Goal: Navigation & Orientation: Find specific page/section

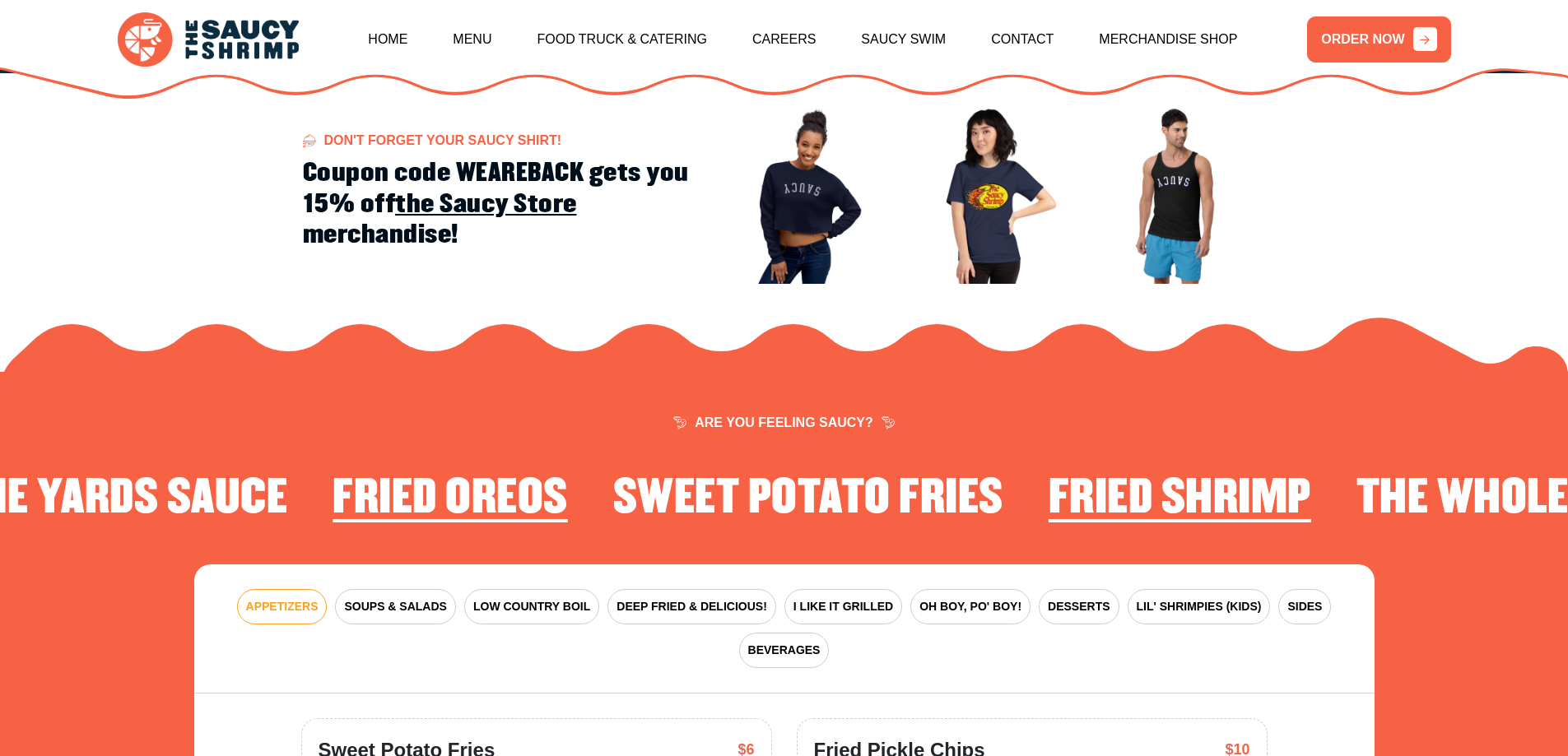
scroll to position [2221, 0]
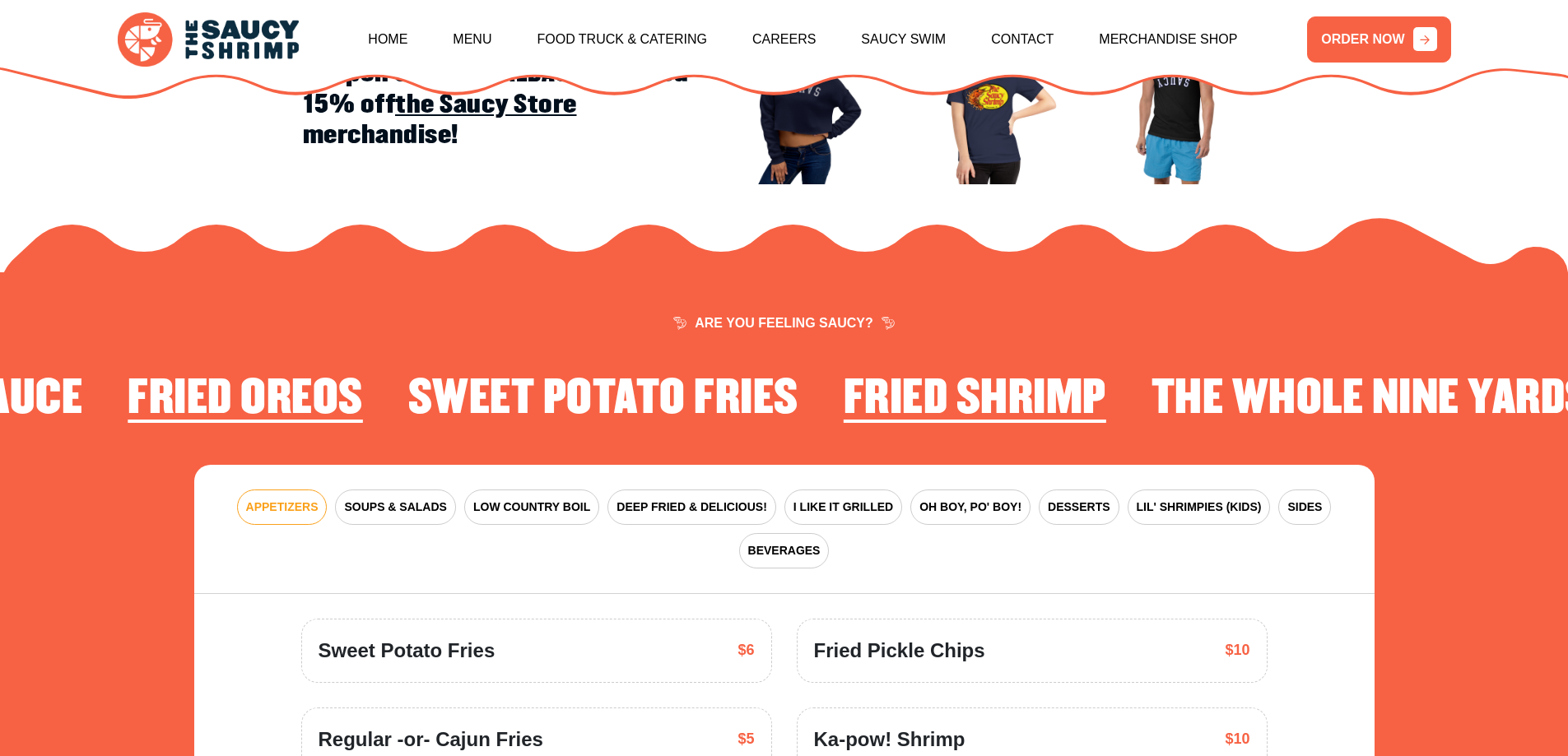
click at [886, 374] on h2 "Fried Shrimp" at bounding box center [975, 399] width 263 height 51
click at [912, 389] on h2 "Fried Shrimp" at bounding box center [975, 399] width 263 height 51
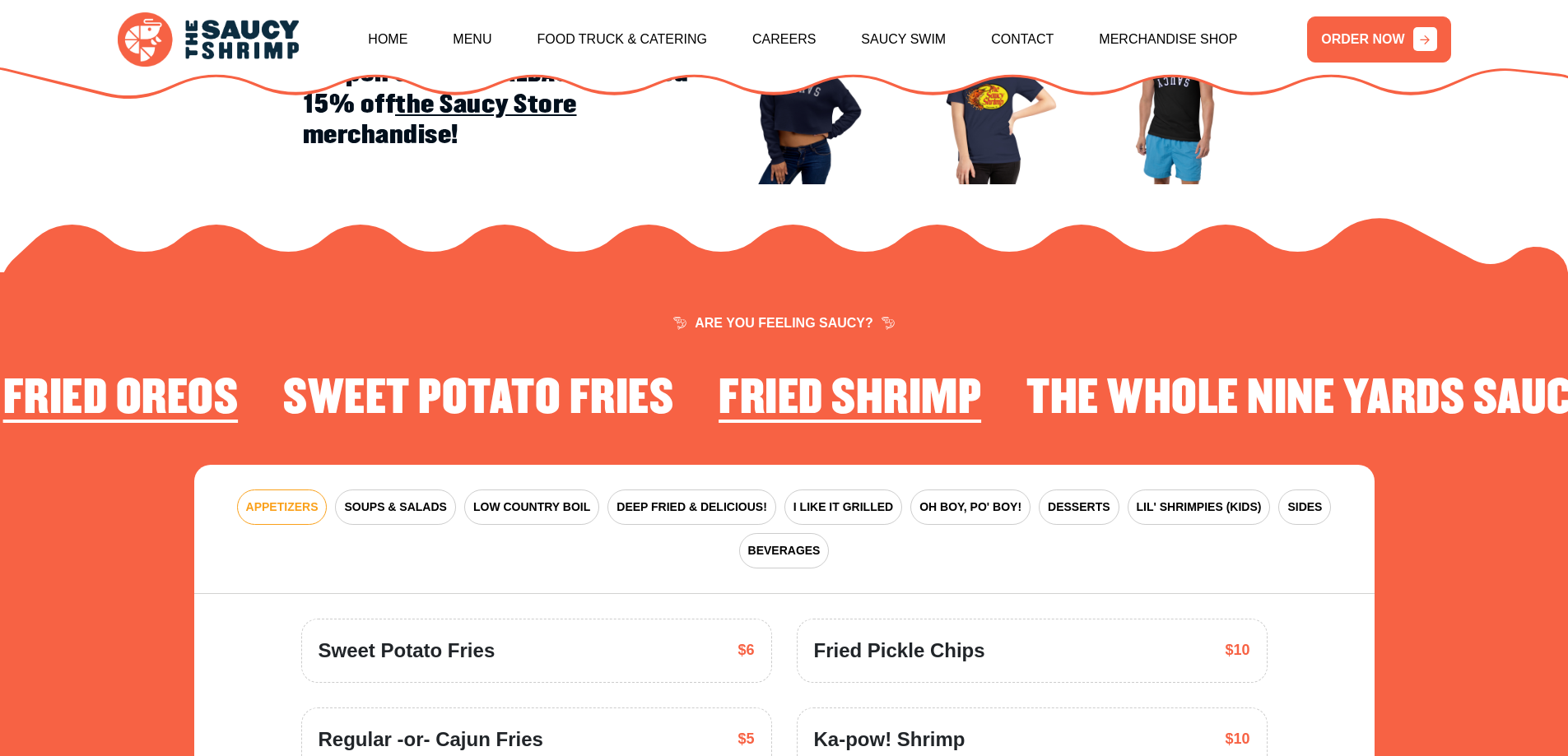
click at [824, 374] on h2 "Fried Shrimp" at bounding box center [850, 399] width 263 height 51
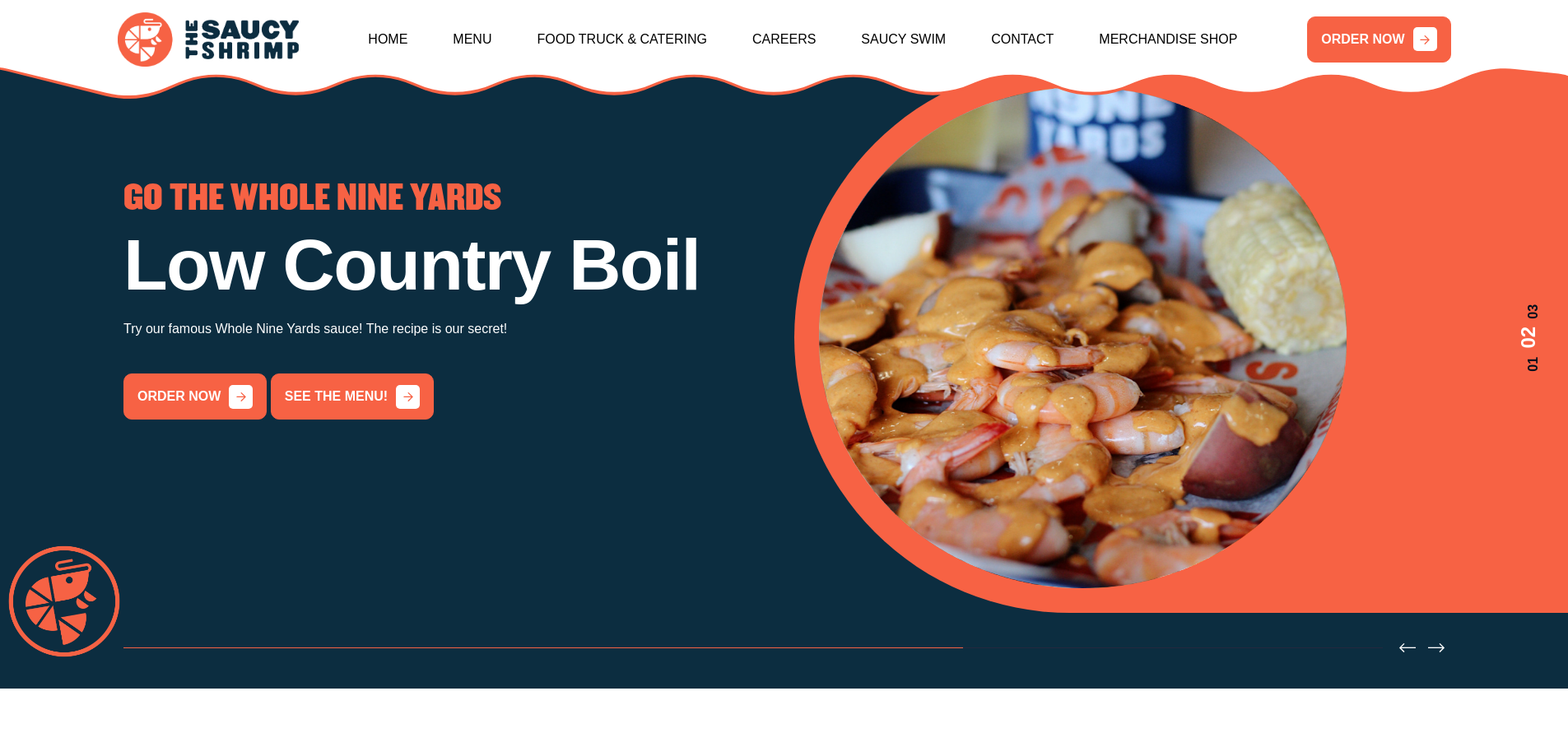
scroll to position [0, 0]
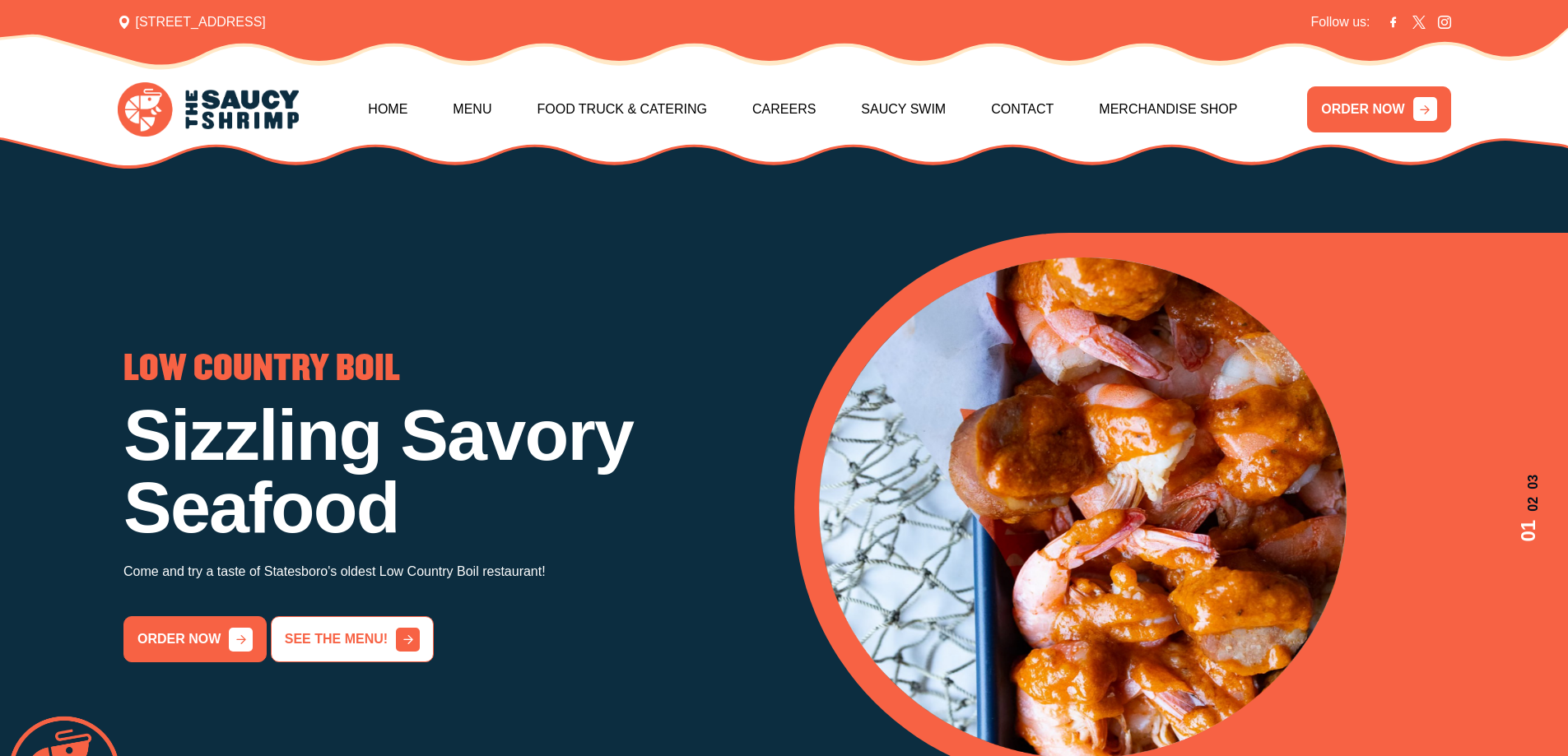
click at [329, 639] on link "See the menu!" at bounding box center [352, 639] width 163 height 46
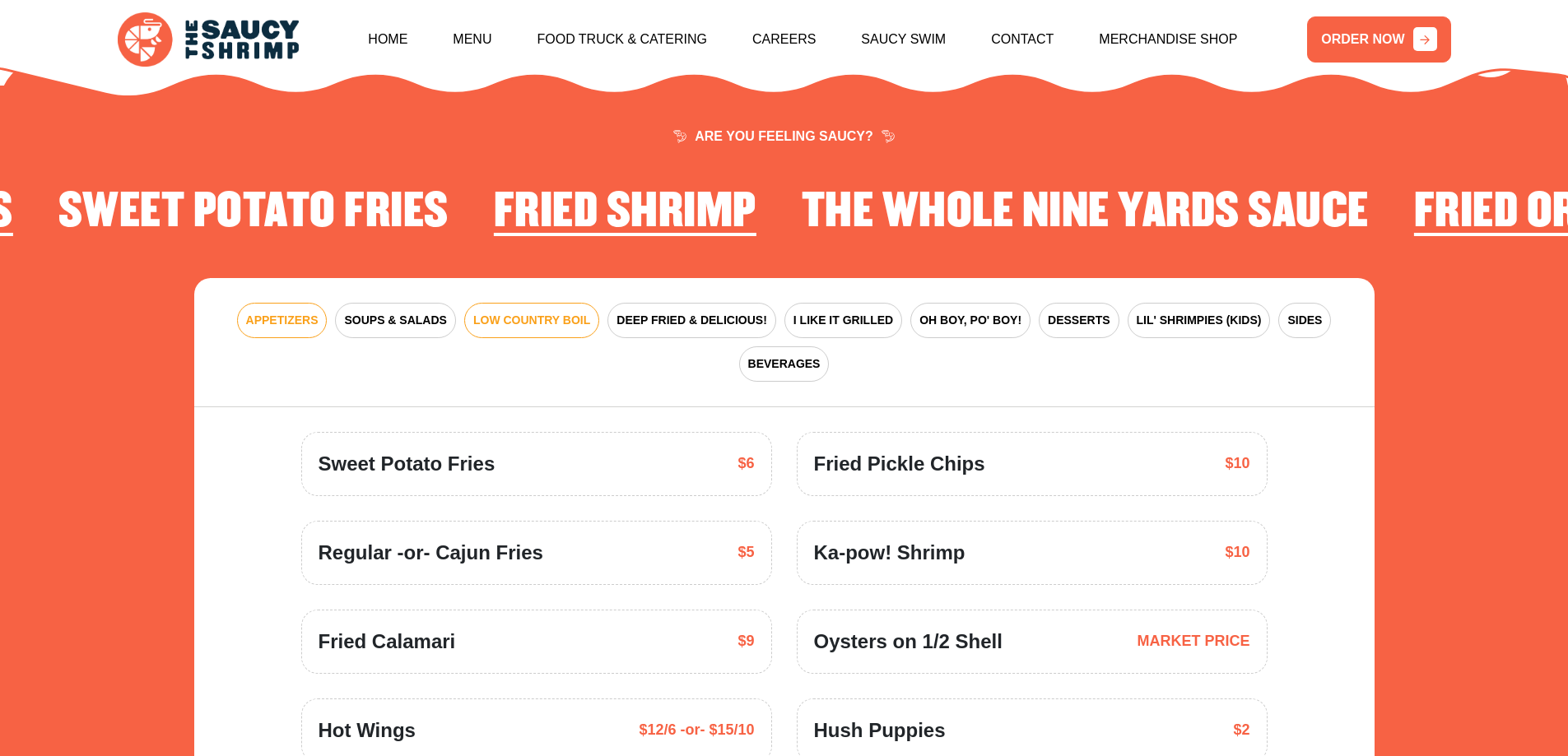
scroll to position [2416, 0]
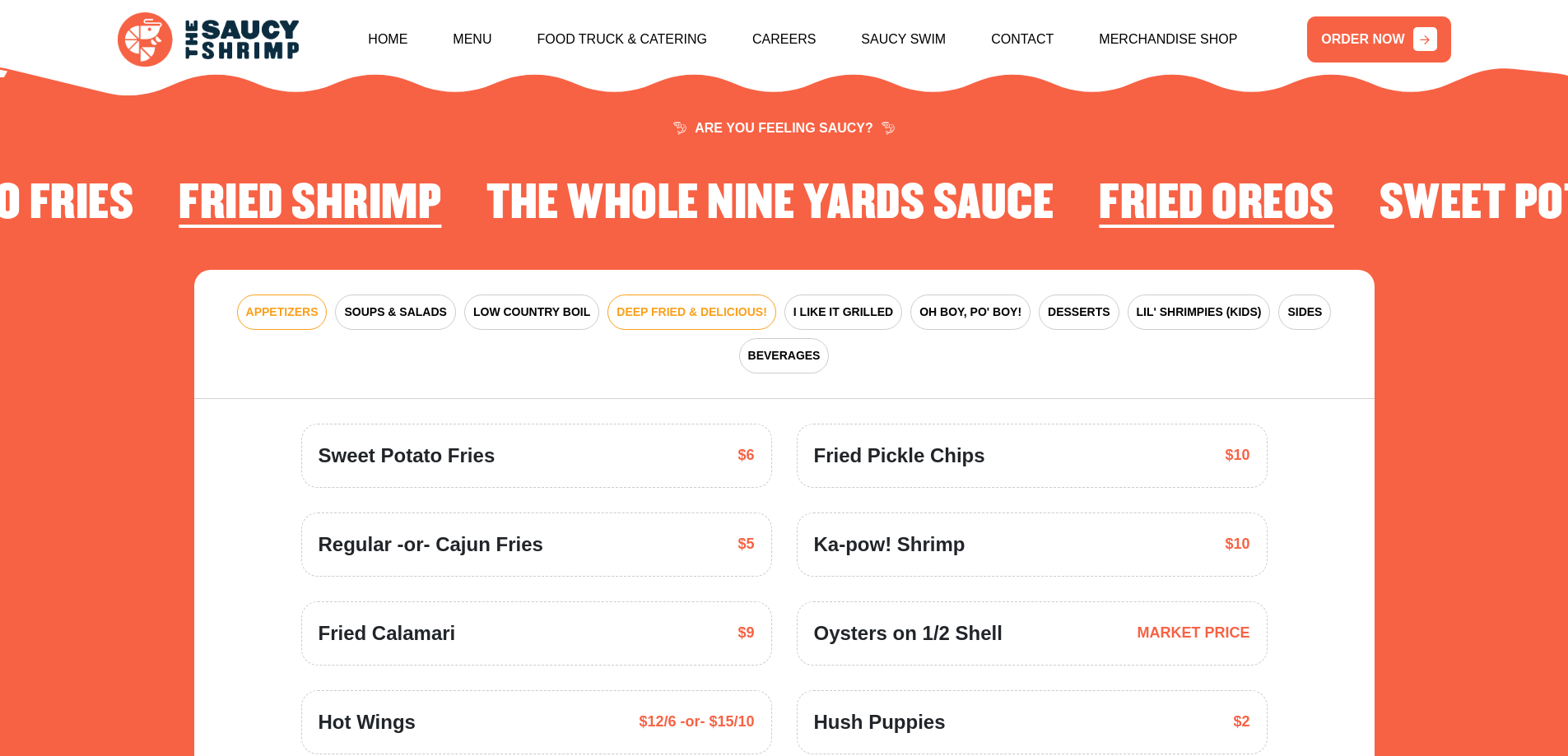
click at [637, 304] on span "DEEP FRIED & DELICIOUS!" at bounding box center [691, 312] width 150 height 17
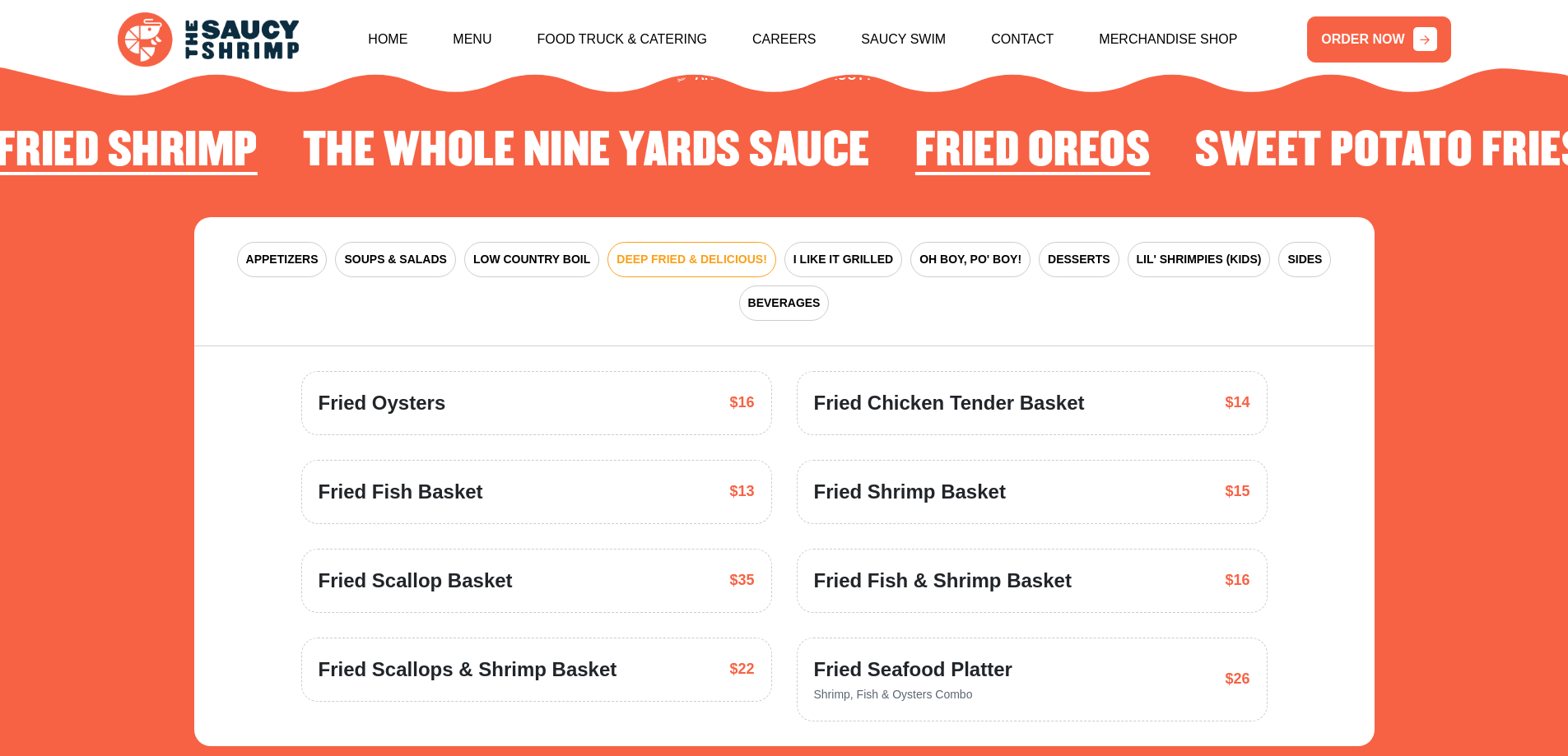
scroll to position [2498, 0]
